Goal: Task Accomplishment & Management: Complete application form

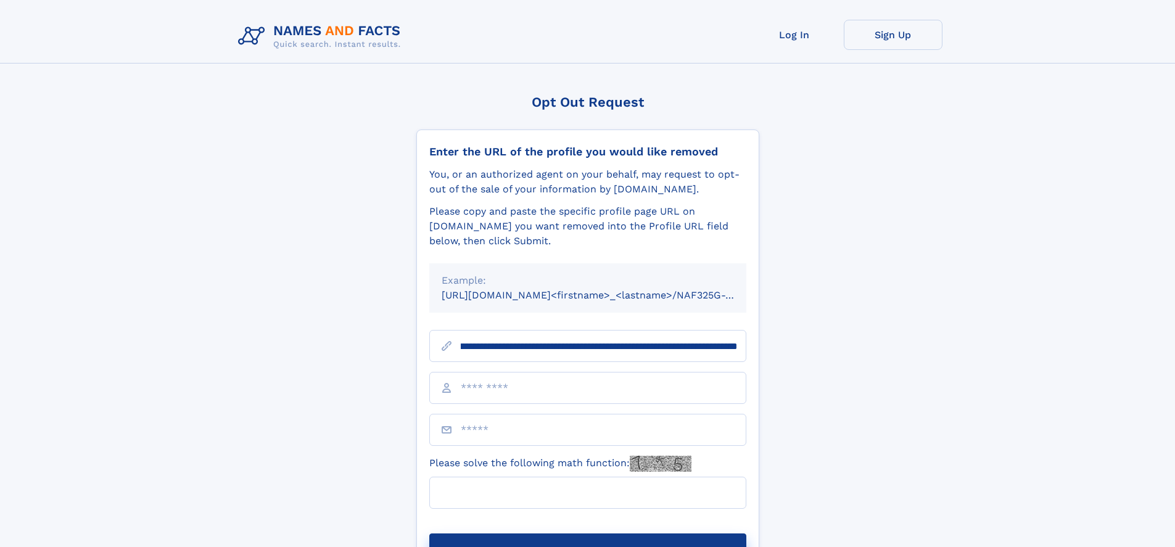
scroll to position [0, 144]
type input "**********"
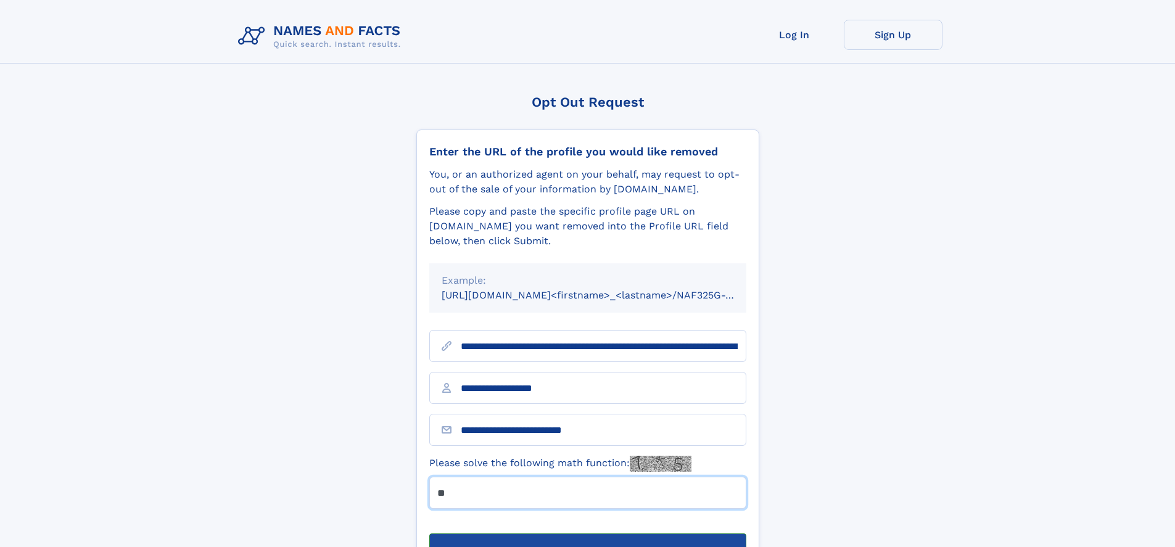
type input "**"
click at [587, 534] on button "Submit Opt Out Request" at bounding box center [587, 553] width 317 height 39
